Goal: Task Accomplishment & Management: Complete application form

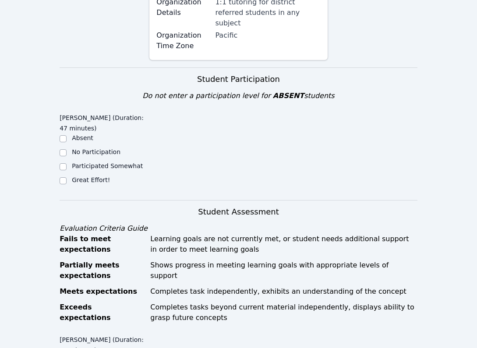
scroll to position [263, 0]
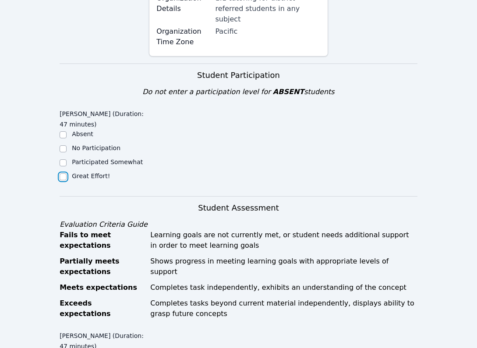
click at [65, 173] on input "Great Effort!" at bounding box center [63, 176] width 7 height 7
checkbox input "true"
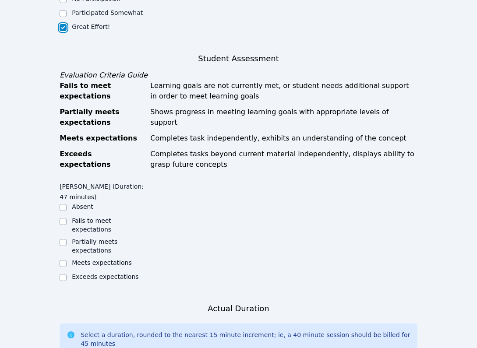
scroll to position [427, 0]
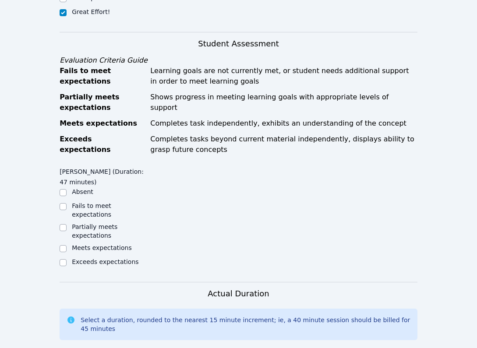
click at [67, 257] on div "Exceeds expectations" at bounding box center [104, 262] width 89 height 11
click at [60, 259] on input "Exceeds expectations" at bounding box center [63, 262] width 7 height 7
checkbox input "true"
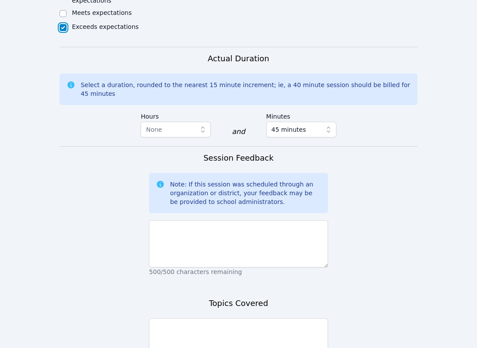
scroll to position [664, 0]
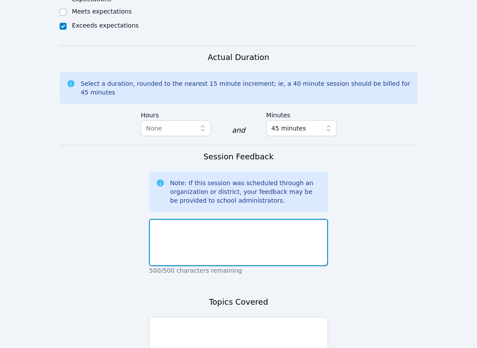
click at [206, 219] on textarea at bounding box center [238, 242] width 179 height 47
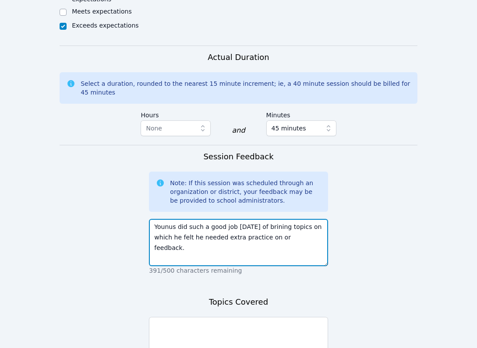
scroll to position [681, 0]
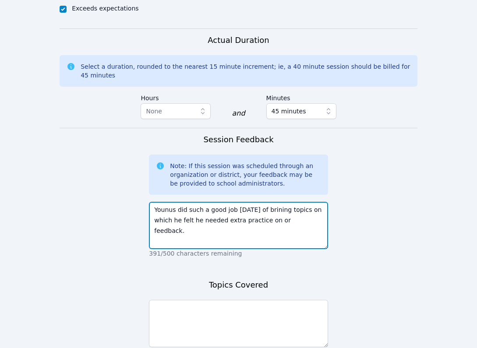
type textarea "Younus did such a good job [DATE] of brining topics on which he felt he needed …"
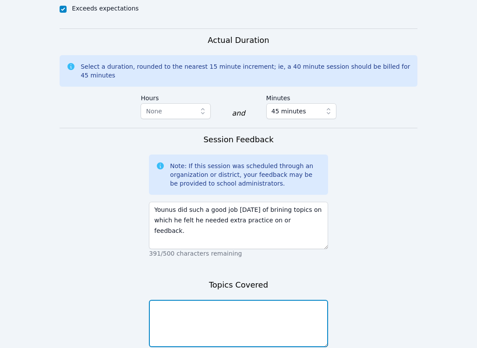
click at [218, 300] on textarea at bounding box center [238, 323] width 179 height 47
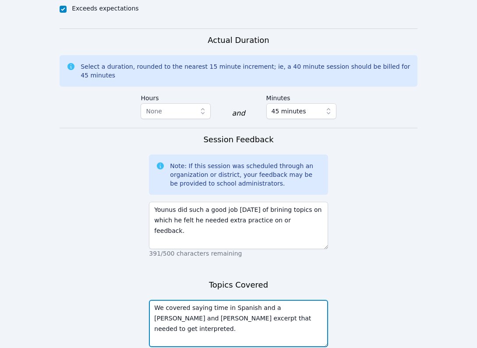
type textarea "We covered saying time in Spanish and a [PERSON_NAME] and [PERSON_NAME] excerpt…"
click at [279, 300] on textarea "We covered saying time in Spanish and a [PERSON_NAME] and [PERSON_NAME] excerpt…" at bounding box center [238, 323] width 179 height 47
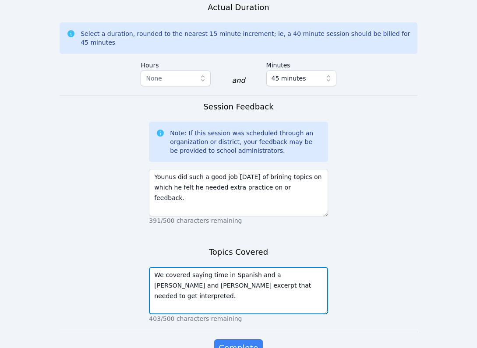
scroll to position [726, 0]
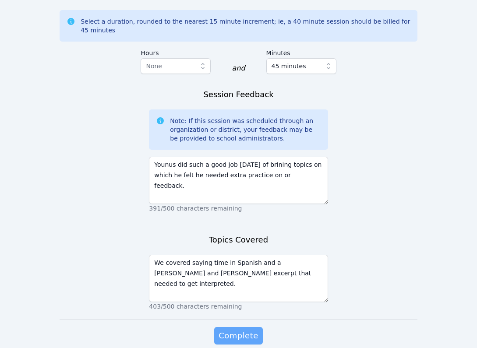
click at [249, 329] on span "Complete" at bounding box center [237, 335] width 39 height 12
